Goal: Information Seeking & Learning: Check status

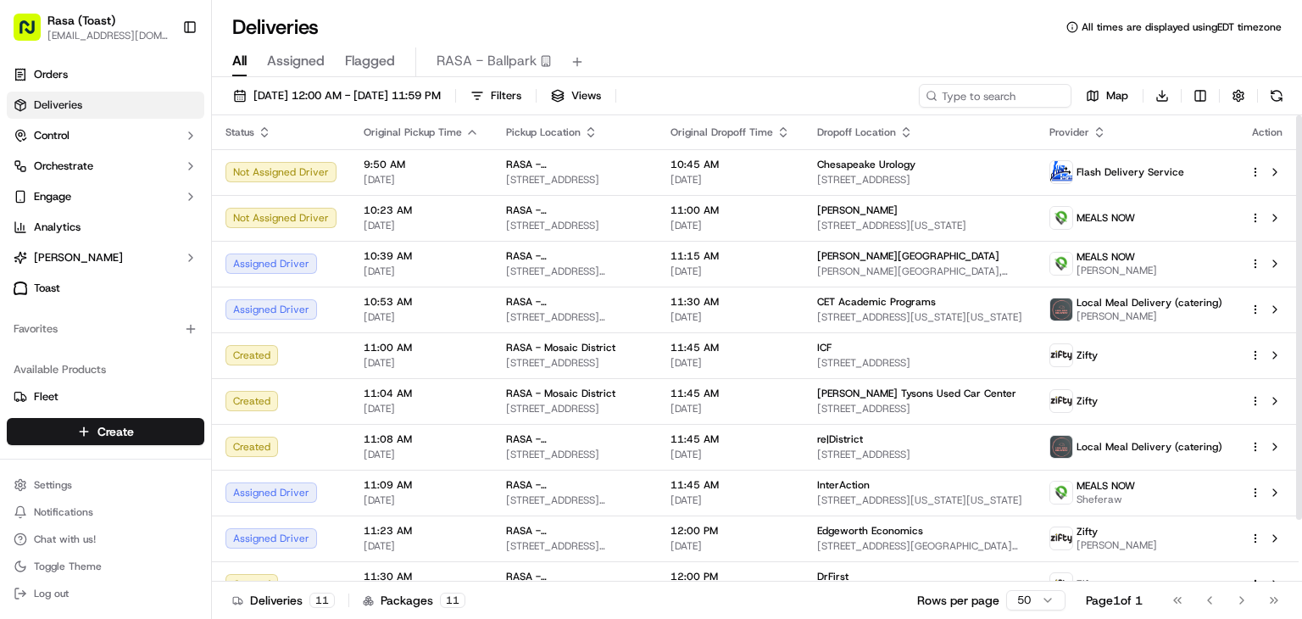
click at [779, 131] on icon "button" at bounding box center [783, 132] width 14 height 14
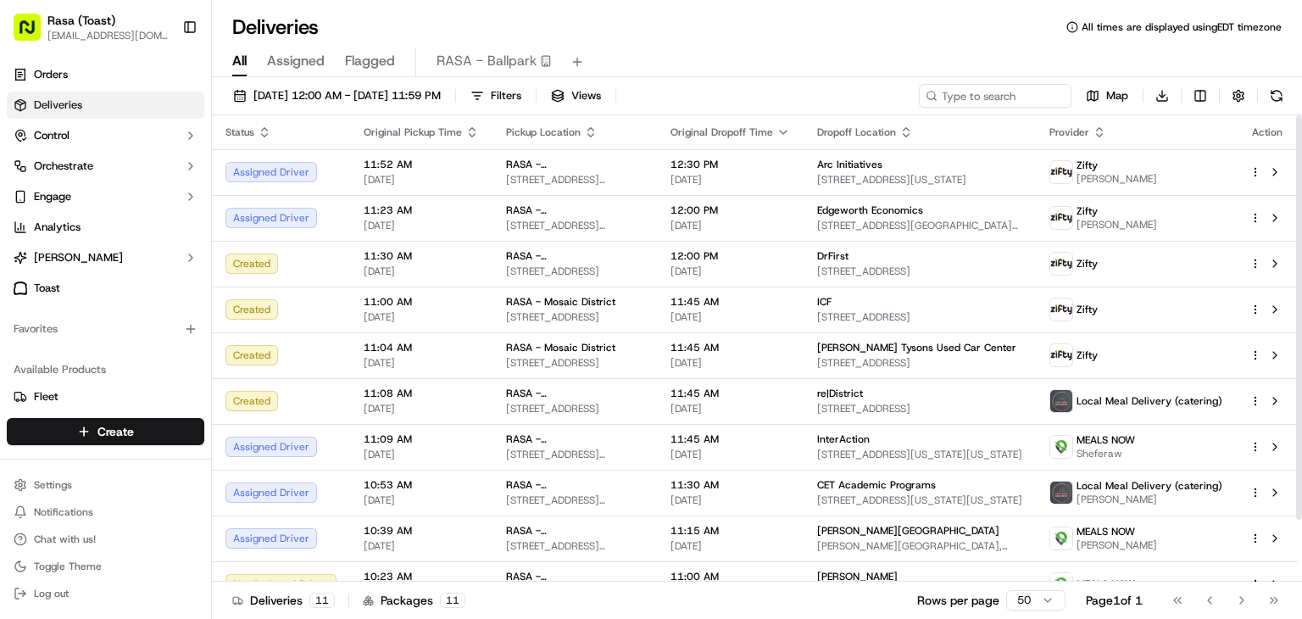
click at [584, 131] on icon "button" at bounding box center [591, 132] width 14 height 14
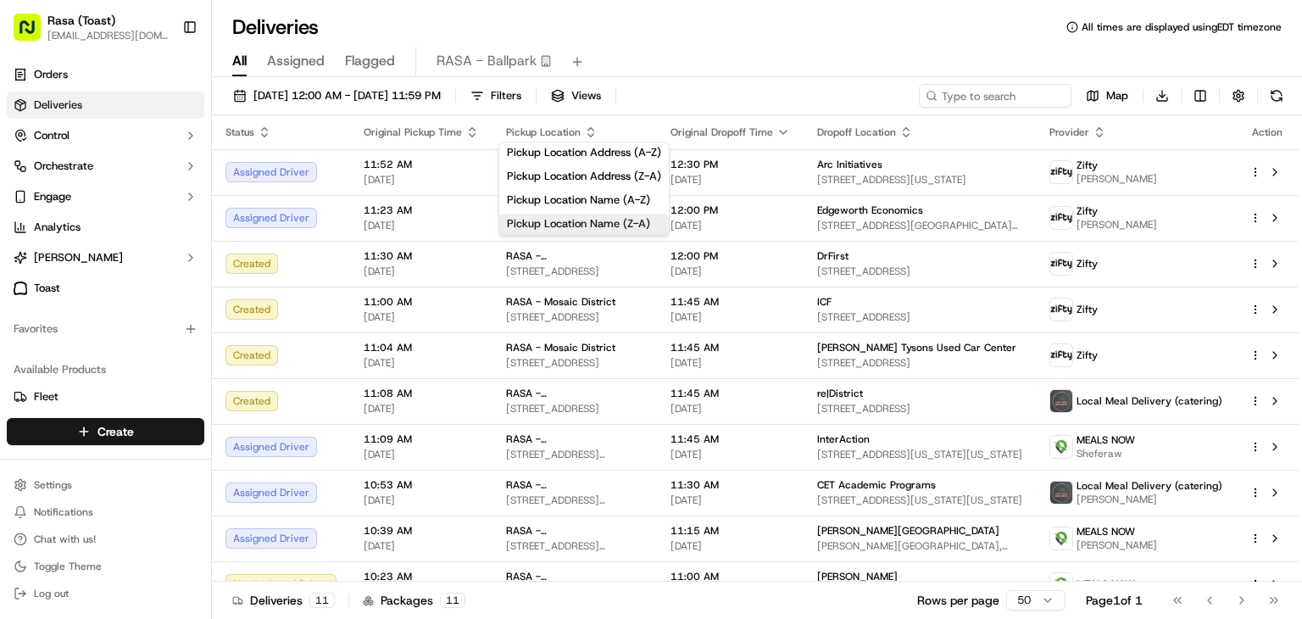
click at [609, 217] on button "Pickup Location Name (Z-A)" at bounding box center [584, 224] width 170 height 20
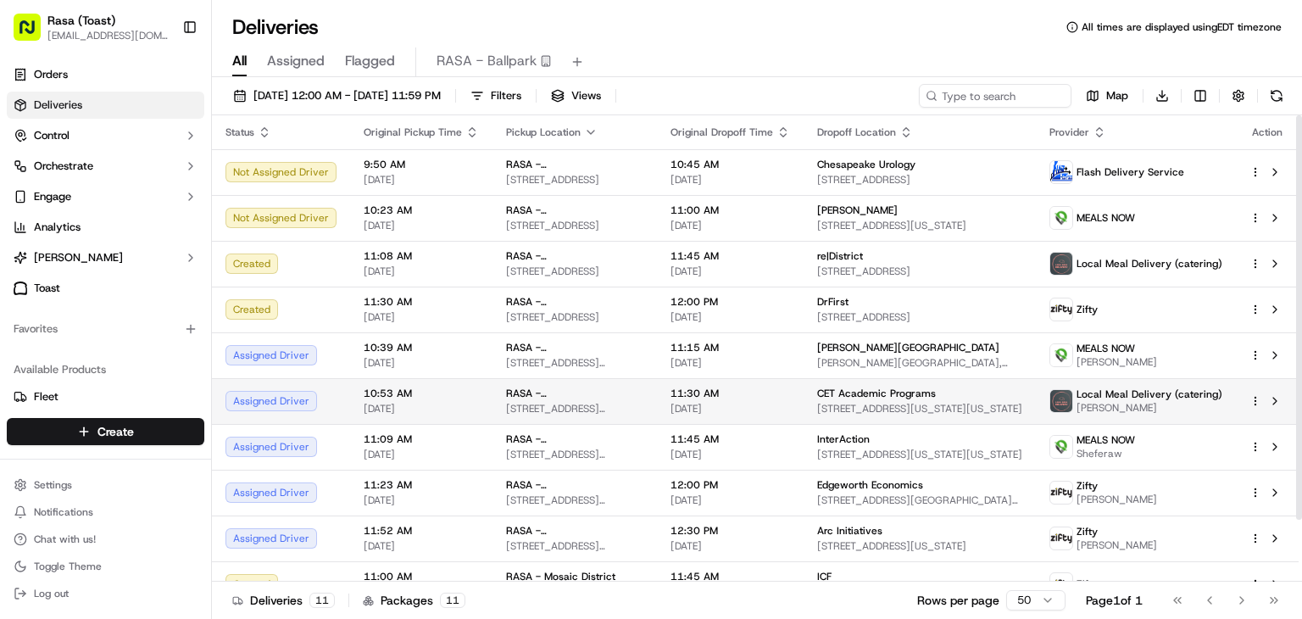
click at [570, 402] on span "[STREET_ADDRESS][US_STATE]" at bounding box center [574, 409] width 137 height 14
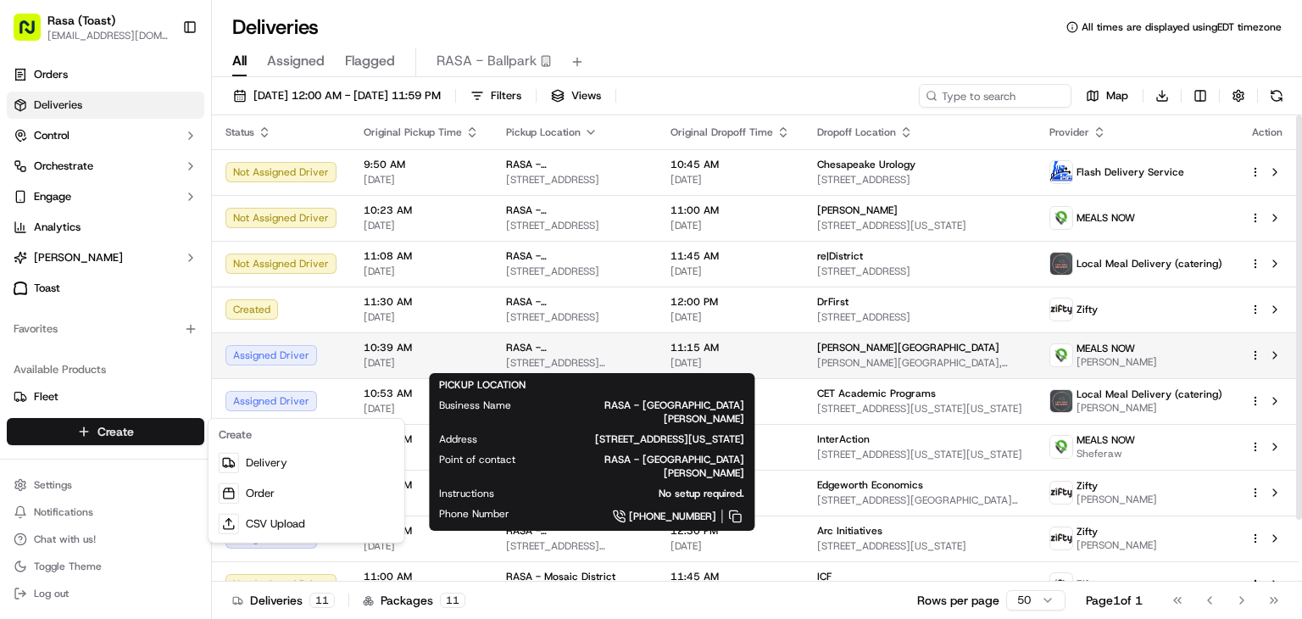
click at [13, 422] on html "Rasa (Toast) [EMAIL_ADDRESS][DOMAIN_NAME] Toggle Sidebar Orders Deliveries Cont…" at bounding box center [651, 309] width 1302 height 619
